Goal: Task Accomplishment & Management: Manage account settings

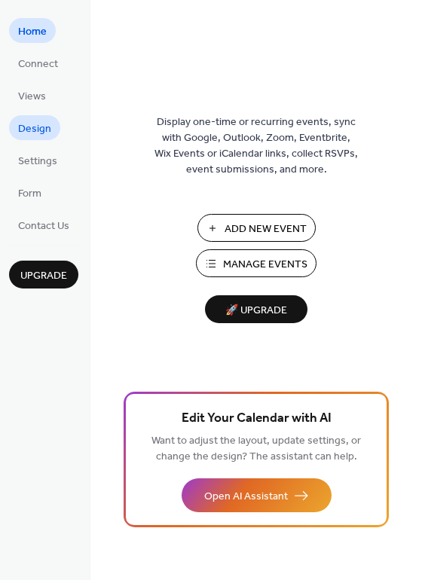
click at [28, 126] on span "Design" at bounding box center [34, 129] width 33 height 16
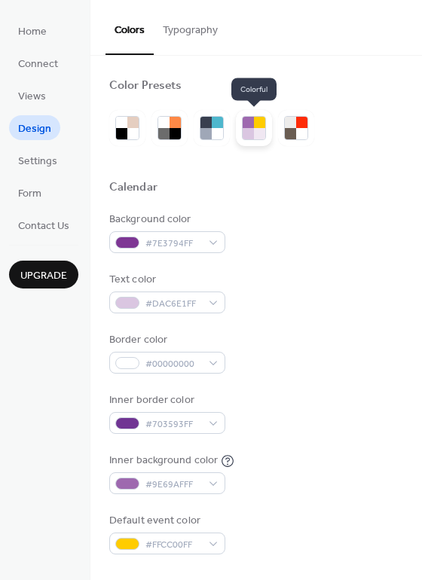
click at [242, 136] on div at bounding box center [254, 128] width 24 height 24
click at [215, 134] on div at bounding box center [217, 133] width 11 height 11
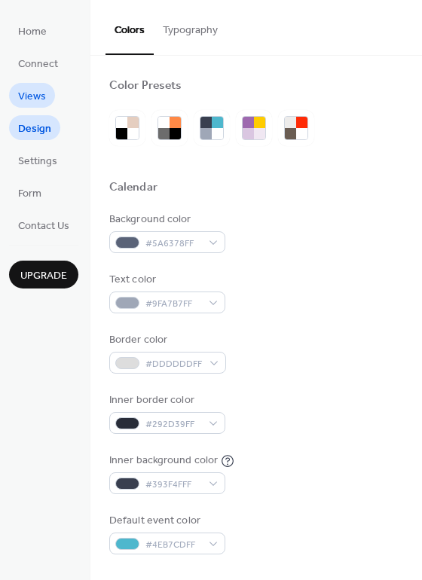
click at [40, 93] on span "Views" at bounding box center [32, 97] width 28 height 16
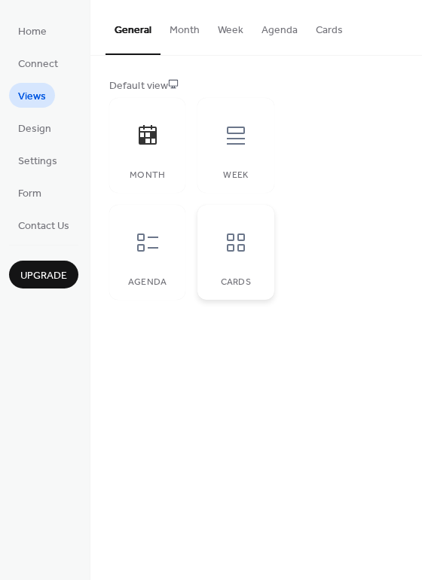
click at [242, 247] on icon at bounding box center [236, 242] width 24 height 24
click at [43, 34] on span "Home" at bounding box center [32, 32] width 29 height 16
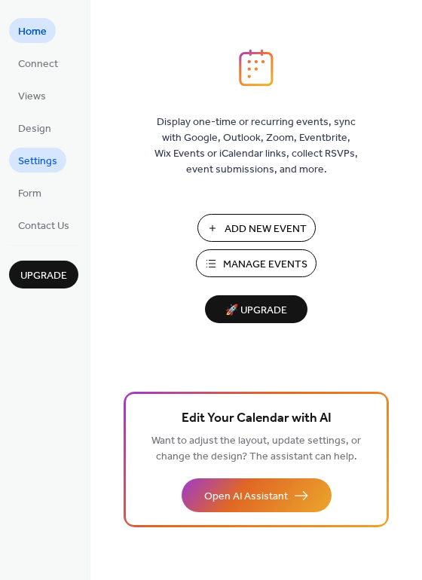
click at [50, 166] on span "Settings" at bounding box center [37, 162] width 39 height 16
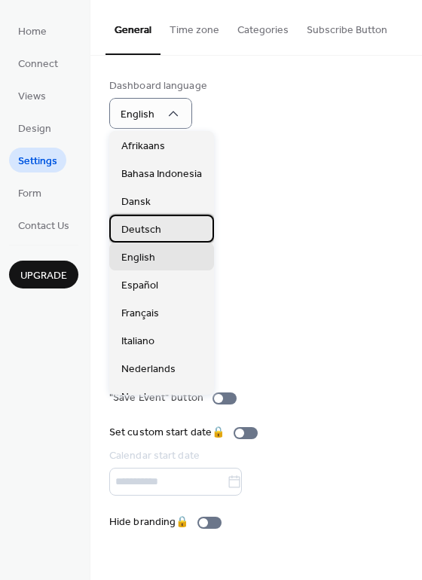
click at [162, 230] on div "Deutsch" at bounding box center [161, 229] width 105 height 28
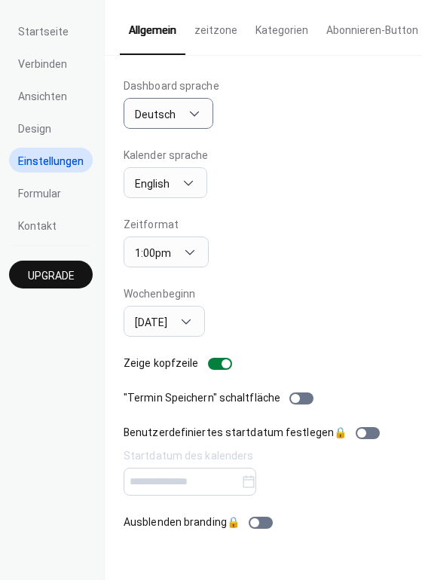
click at [45, 405] on div "Startseite Verbinden Ansichten Design Einstellungen Formular Kontakt Upgrade" at bounding box center [52, 290] width 105 height 580
